Goal: Task Accomplishment & Management: Manage account settings

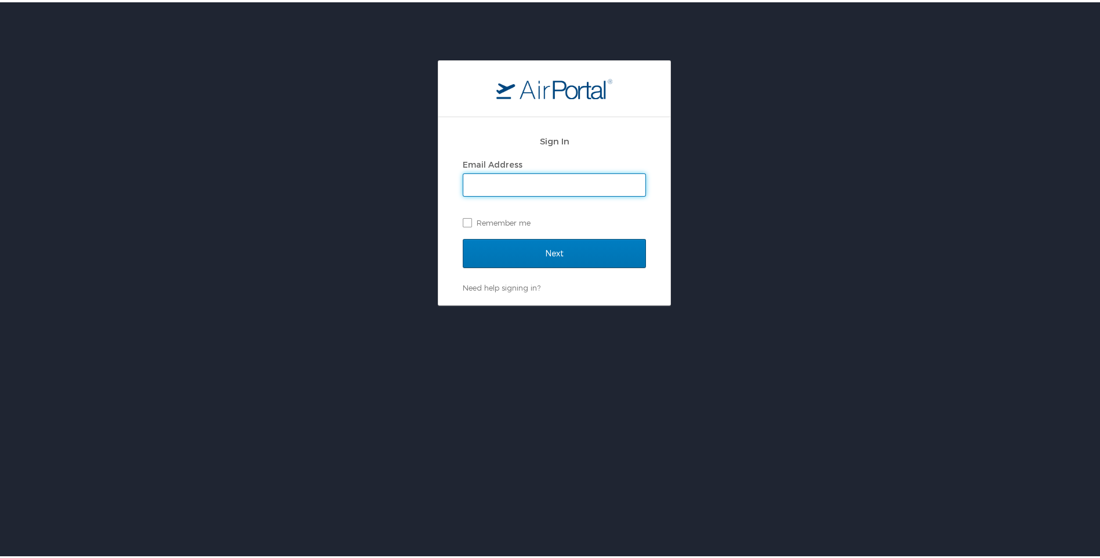
type input "NSwint@qawalangin.com"
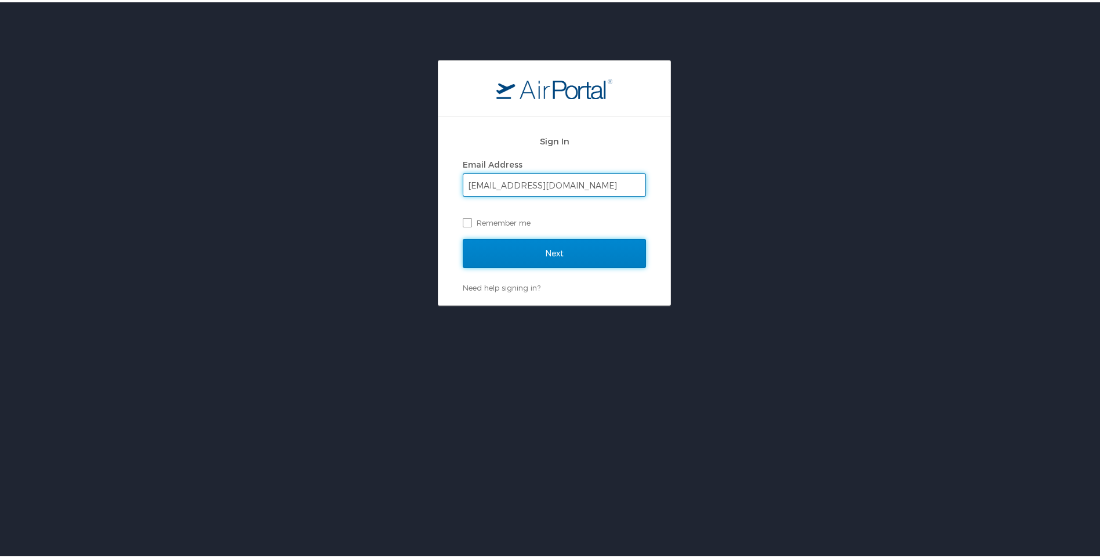
click at [492, 252] on input "Next" at bounding box center [554, 251] width 183 height 29
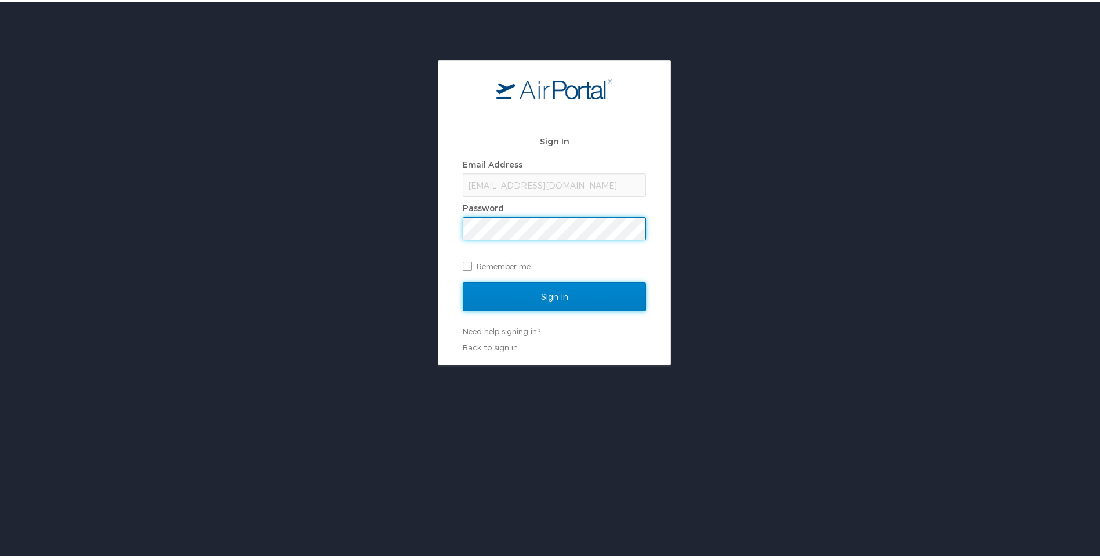
click at [538, 297] on input "Sign In" at bounding box center [554, 294] width 183 height 29
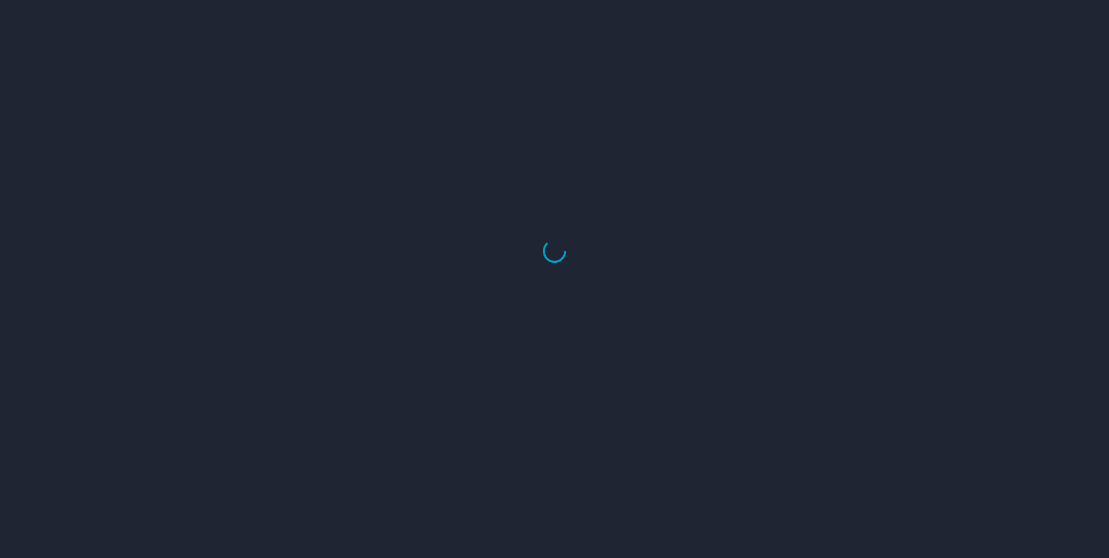
select select "US"
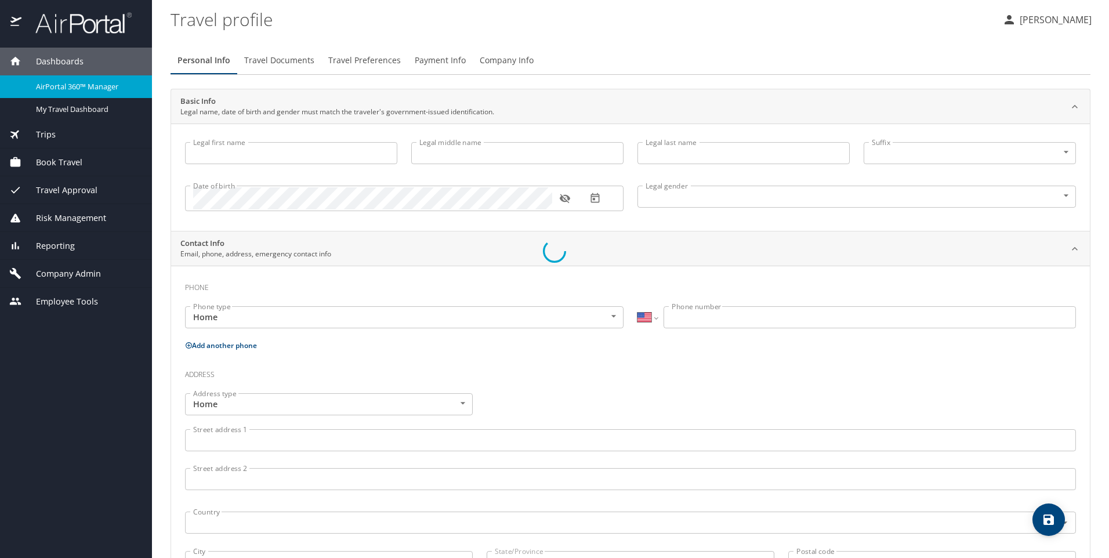
type input "[PERSON_NAME]"
type input "[DEMOGRAPHIC_DATA]"
select select "US"
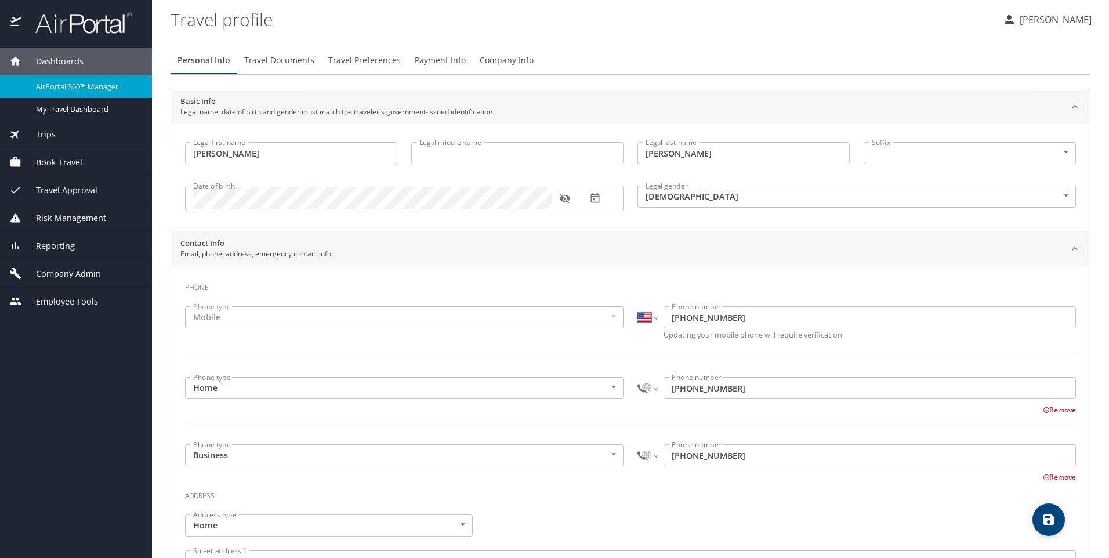
click at [70, 158] on span "Book Travel" at bounding box center [51, 162] width 61 height 13
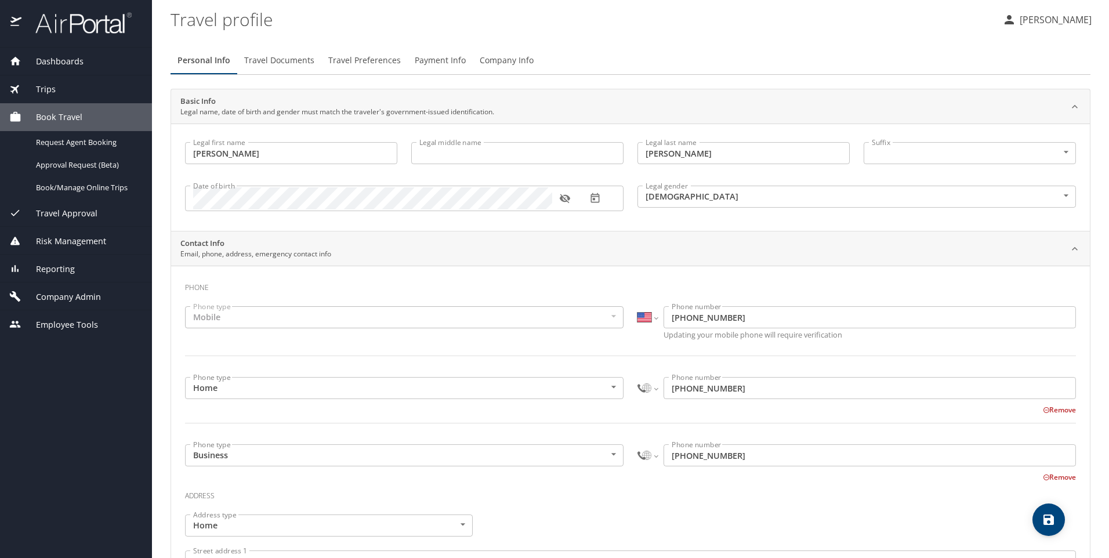
click at [67, 90] on div "Trips" at bounding box center [75, 89] width 133 height 13
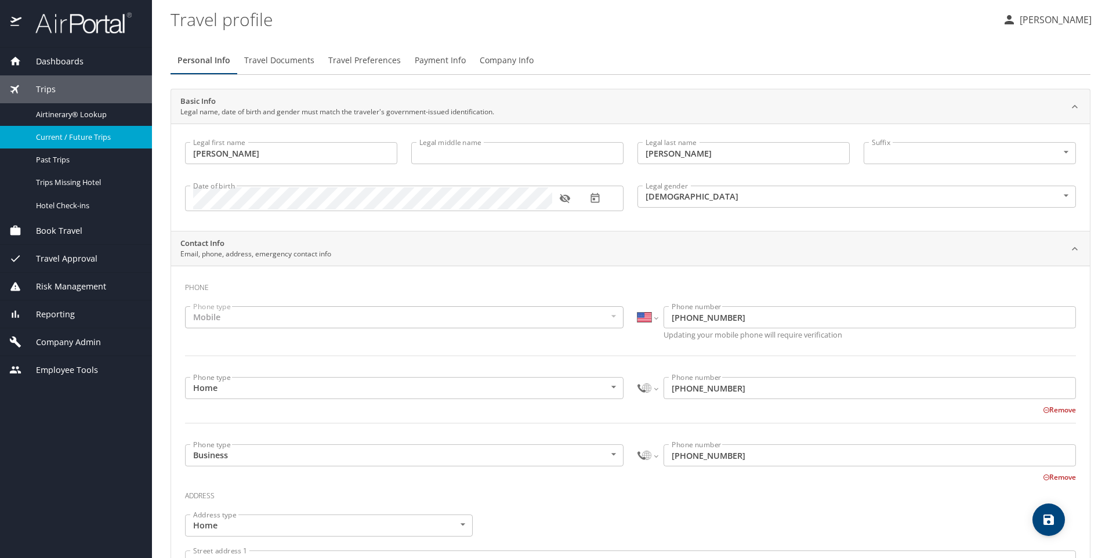
click at [70, 142] on span "Current / Future Trips" at bounding box center [87, 137] width 102 height 11
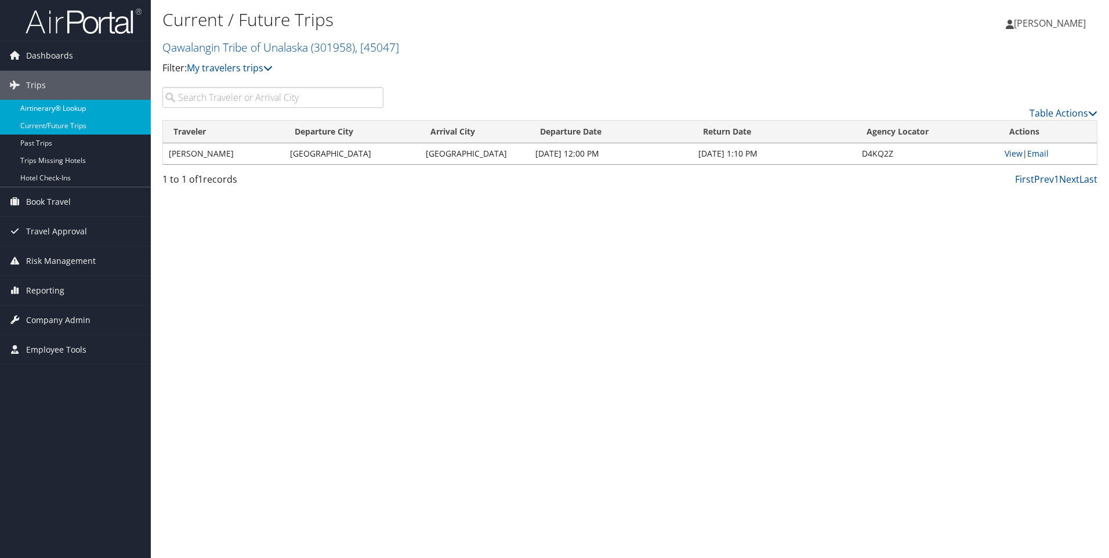
click at [94, 114] on link "Airtinerary® Lookup" at bounding box center [75, 108] width 151 height 17
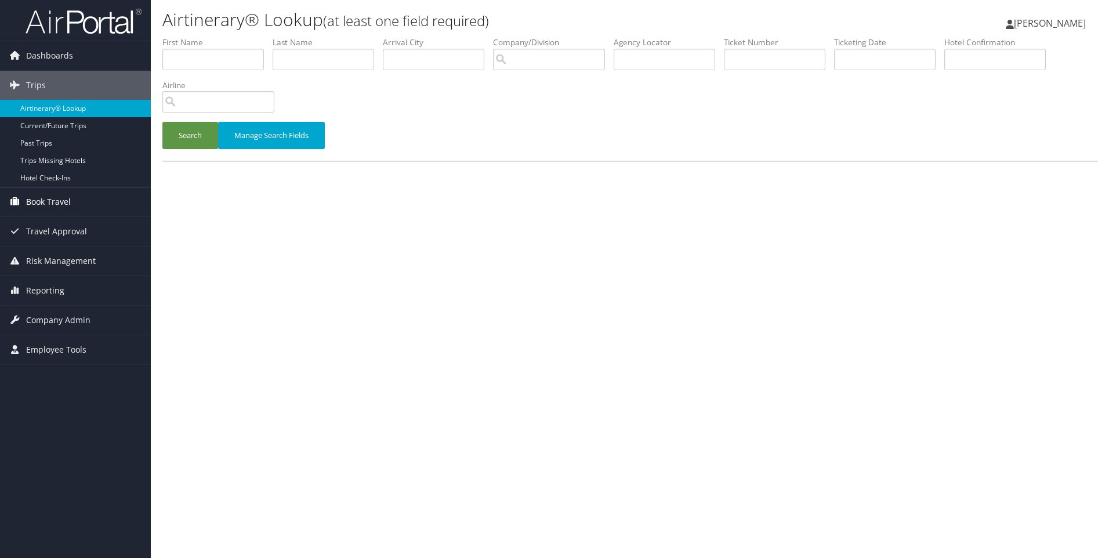
click at [48, 195] on span "Book Travel" at bounding box center [48, 201] width 45 height 29
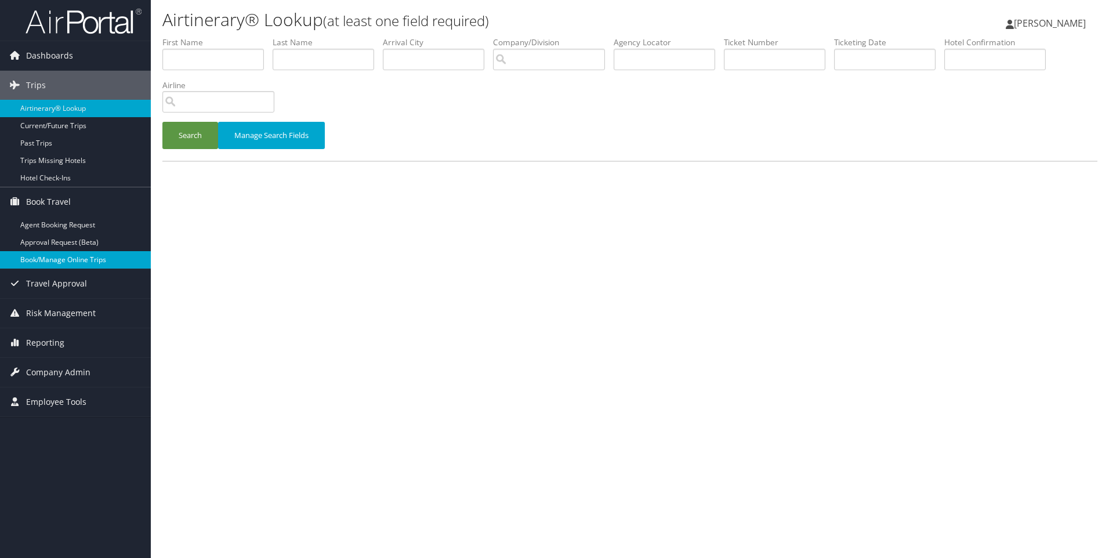
click at [59, 257] on link "Book/Manage Online Trips" at bounding box center [75, 259] width 151 height 17
